Goal: Communication & Community: Connect with others

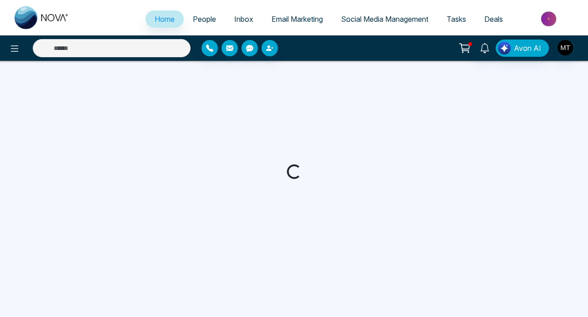
select select "*"
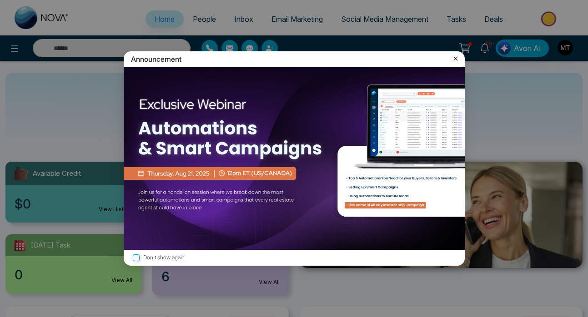
click at [454, 59] on icon at bounding box center [455, 58] width 9 height 9
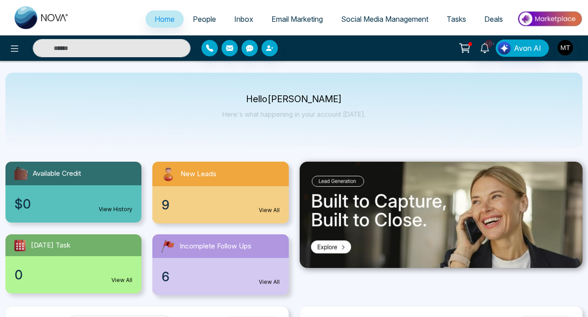
click at [205, 15] on span "People" at bounding box center [204, 19] width 23 height 9
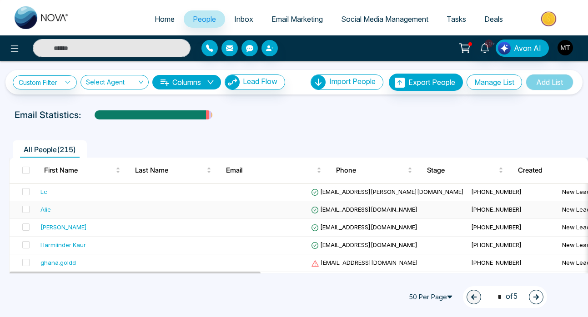
click at [50, 211] on div "Alie" at bounding box center [45, 209] width 10 height 9
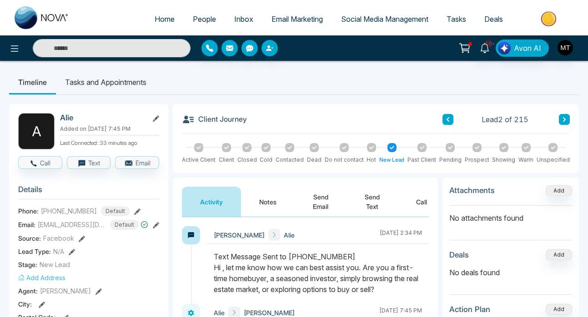
click at [448, 121] on icon at bounding box center [447, 119] width 5 height 5
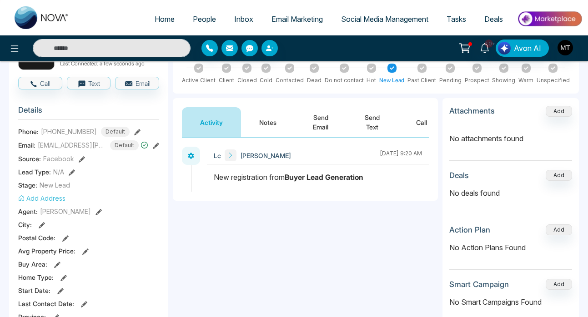
scroll to position [80, 0]
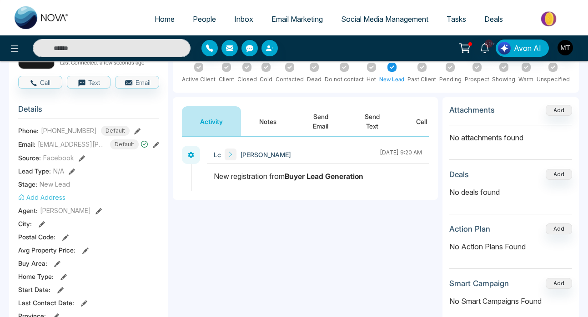
click at [373, 119] on button "Send Text" at bounding box center [371, 121] width 51 height 30
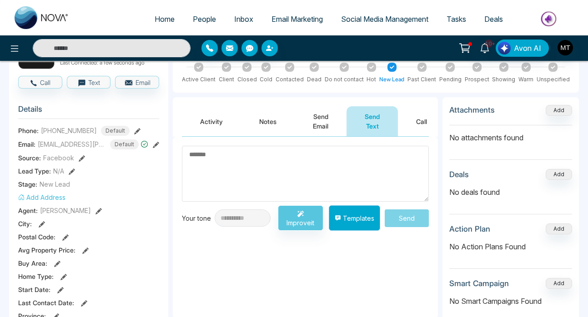
click at [355, 217] on button "Templates" at bounding box center [354, 217] width 51 height 25
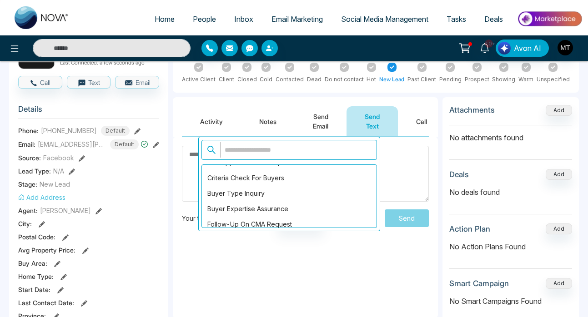
scroll to position [847, 0]
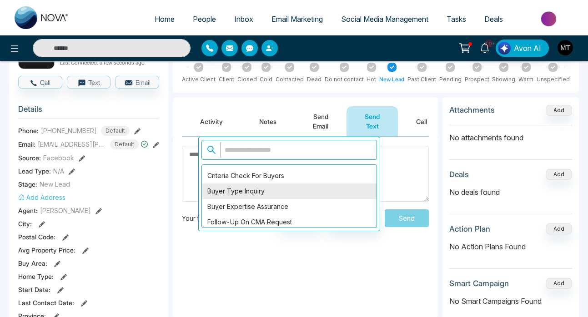
click at [316, 196] on div "Buyer Type Inquiry" at bounding box center [289, 191] width 174 height 15
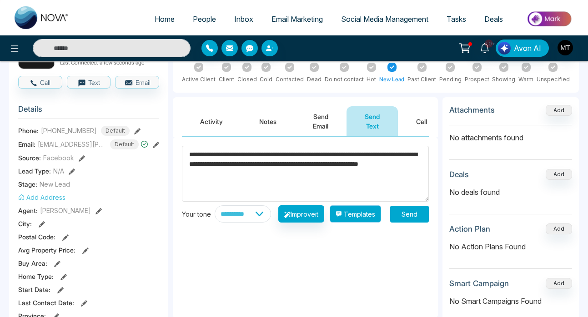
click at [361, 221] on button "Templates" at bounding box center [354, 213] width 51 height 17
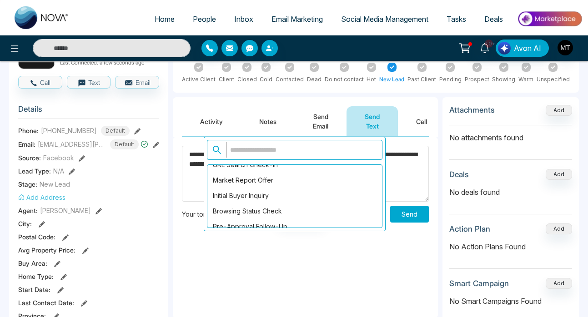
scroll to position [779, 0]
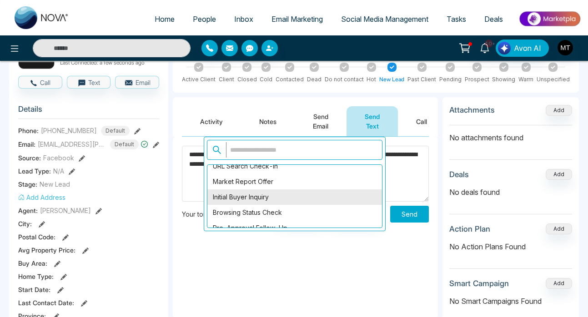
click at [310, 198] on div "Initial Buyer Inquiry" at bounding box center [294, 196] width 174 height 15
type textarea "**********"
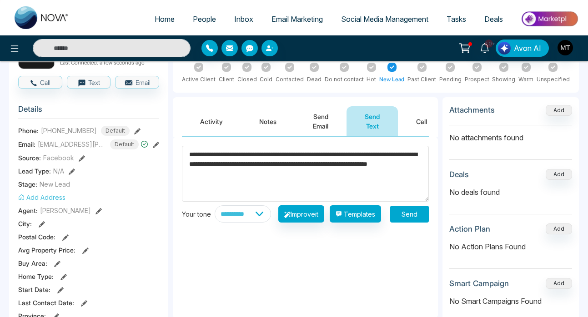
click at [399, 218] on button "Send" at bounding box center [409, 214] width 39 height 17
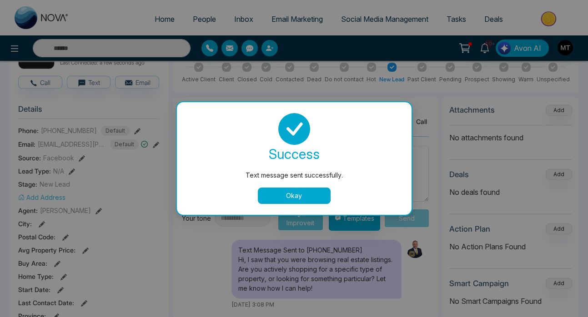
click at [317, 200] on button "Okay" at bounding box center [294, 196] width 73 height 16
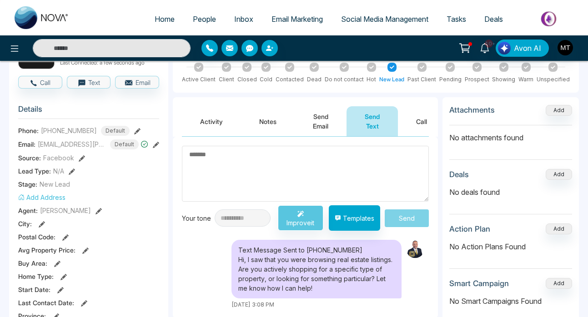
scroll to position [0, 0]
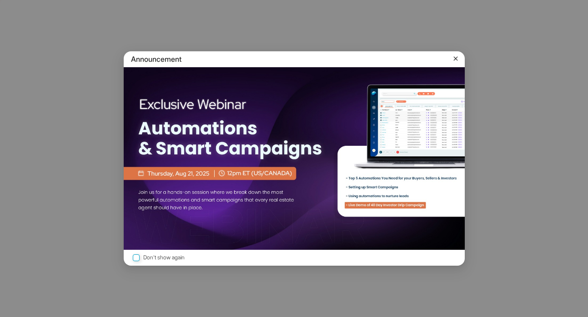
click at [456, 57] on icon at bounding box center [455, 58] width 9 height 9
